Goal: Navigation & Orientation: Find specific page/section

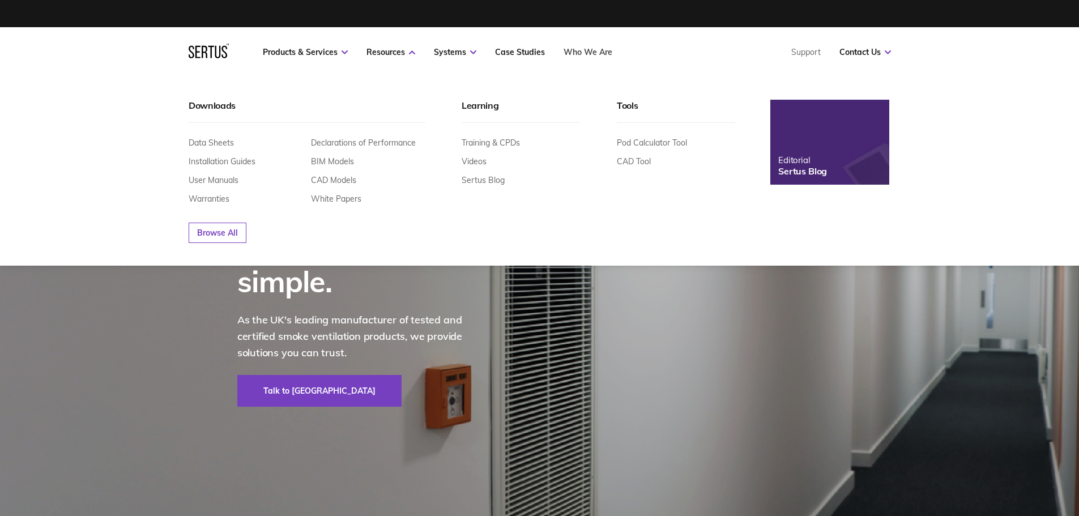
click at [594, 52] on link "Who We Are" at bounding box center [588, 52] width 49 height 10
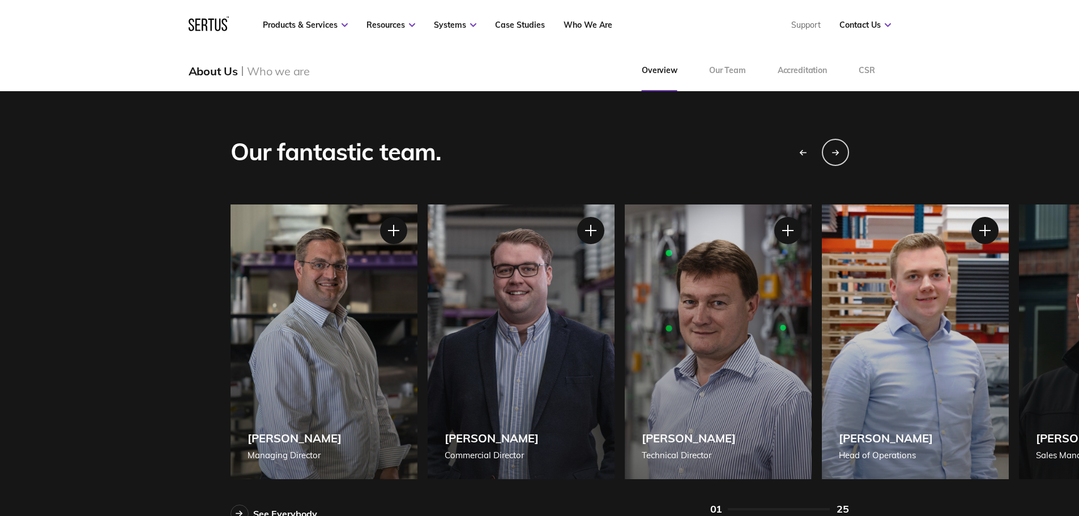
scroll to position [963, 0]
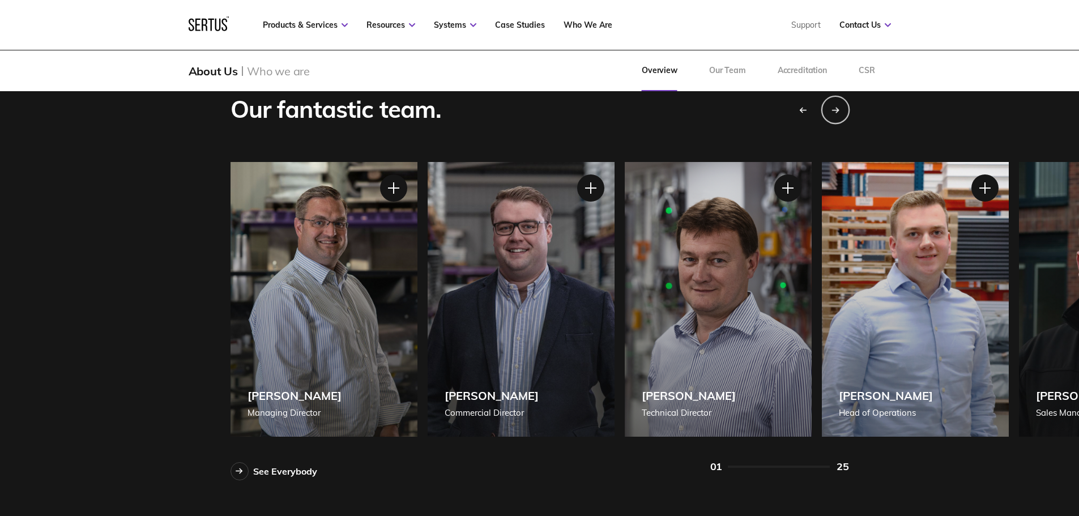
click at [836, 110] on icon "Next slide" at bounding box center [835, 110] width 7 height 0
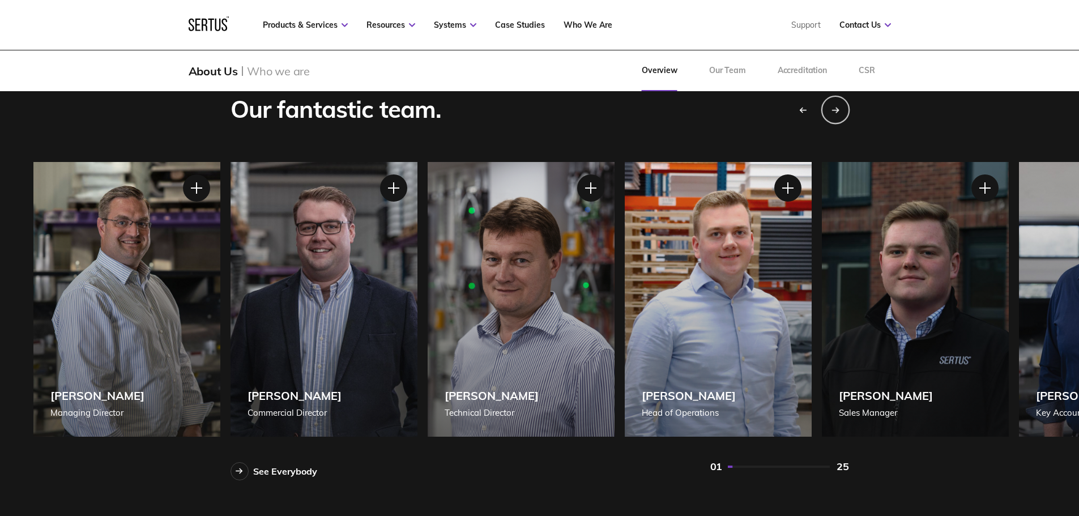
click at [836, 109] on icon "Next slide" at bounding box center [836, 110] width 8 height 7
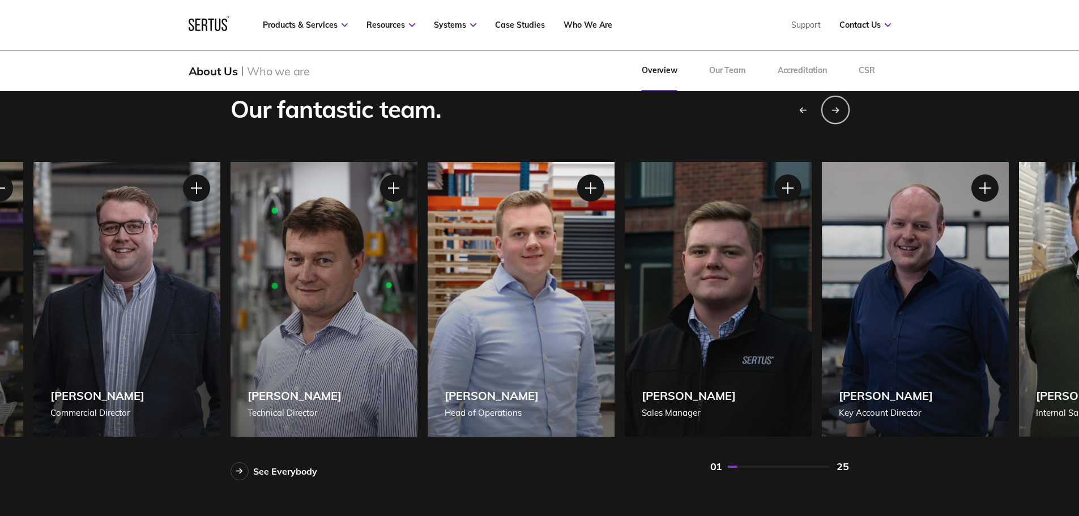
click at [836, 109] on icon "Next slide" at bounding box center [836, 110] width 8 height 7
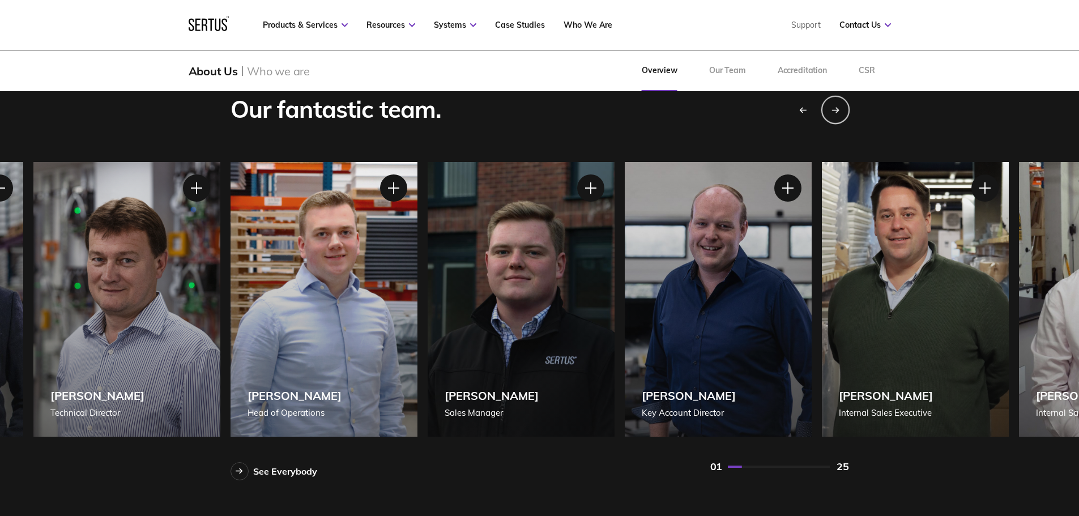
click at [836, 109] on icon "Next slide" at bounding box center [836, 110] width 8 height 7
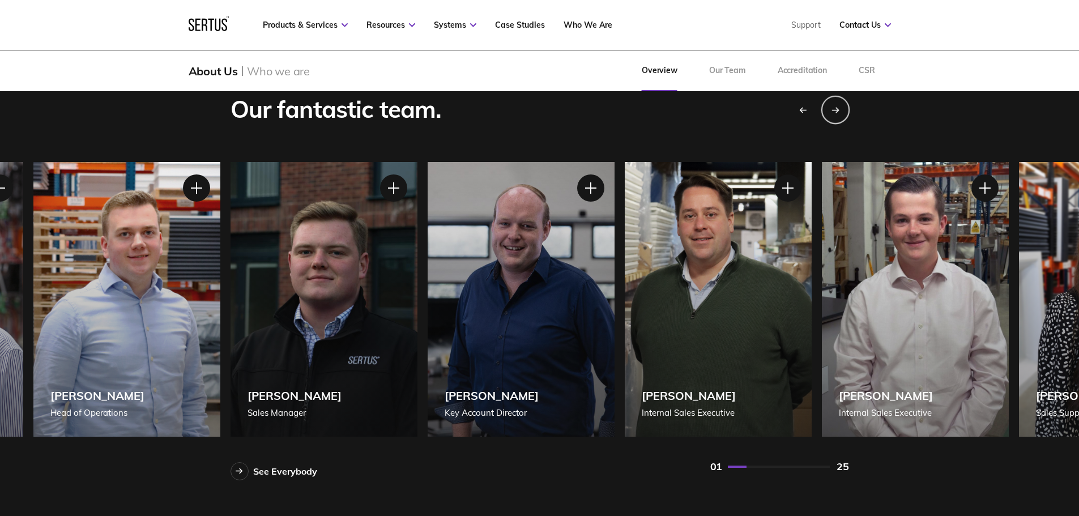
click at [836, 109] on icon "Next slide" at bounding box center [836, 110] width 8 height 7
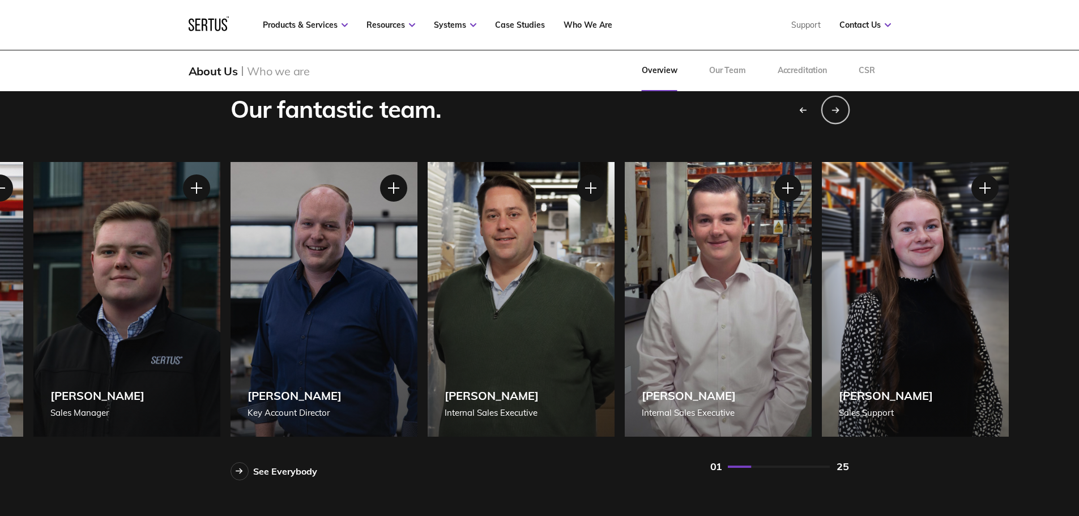
click at [836, 109] on icon "Next slide" at bounding box center [836, 110] width 8 height 7
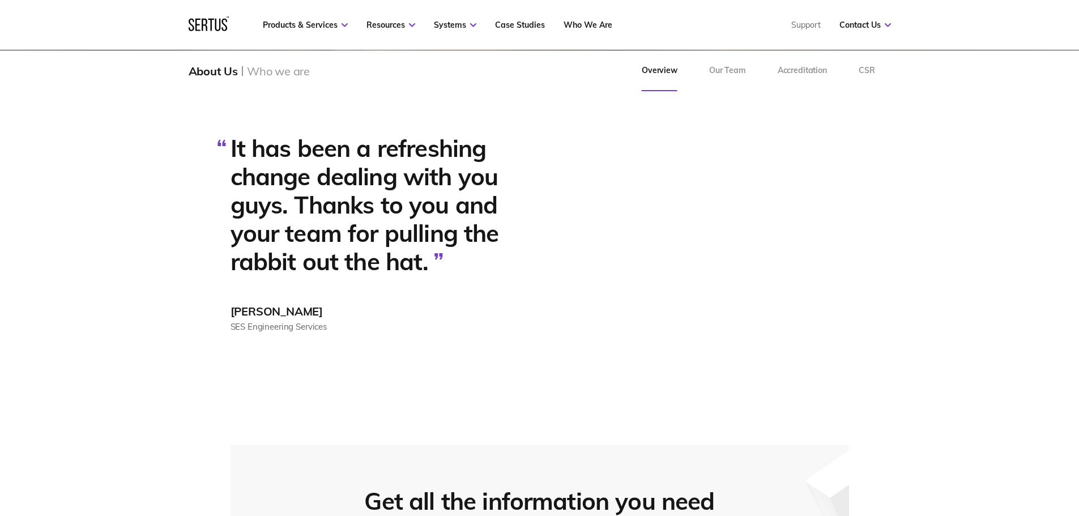
scroll to position [2833, 0]
